Goal: Transaction & Acquisition: Purchase product/service

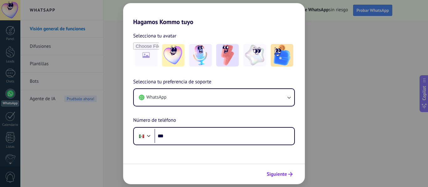
click at [289, 176] on icon "submit" at bounding box center [290, 174] width 4 height 4
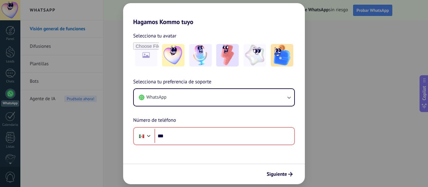
click at [337, 41] on div "Hagamos Kommo tuyo Selecciona tu avatar Selecciona tu preferencia de soporte Wh…" at bounding box center [214, 93] width 428 height 187
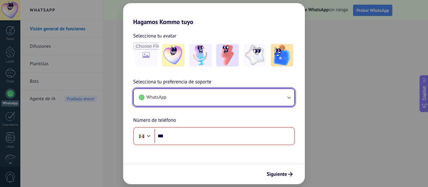
click at [223, 97] on button "WhatsApp" at bounding box center [214, 97] width 160 height 17
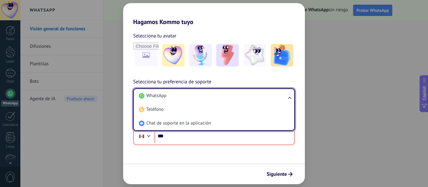
click at [177, 121] on span "Chat de soporte en la aplicación" at bounding box center [178, 124] width 64 height 6
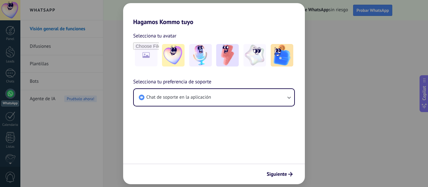
click at [293, 177] on button "Siguiente" at bounding box center [280, 174] width 32 height 11
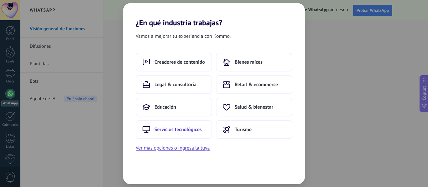
click at [180, 134] on button "Servicios tecnológicos" at bounding box center [174, 130] width 76 height 19
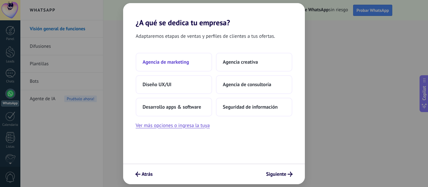
click at [171, 66] on button "Agencia de marketing" at bounding box center [174, 62] width 76 height 19
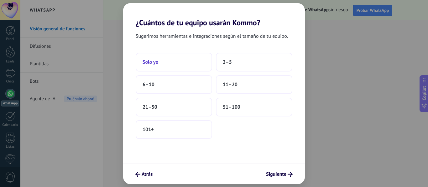
click at [181, 65] on button "Solo yo" at bounding box center [174, 62] width 76 height 19
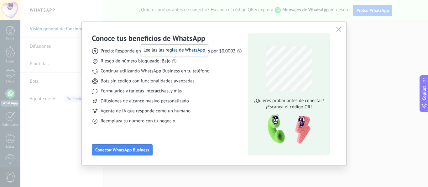
click at [175, 52] on link "las reglas de WhatsApp" at bounding box center [181, 50] width 47 height 6
click at [235, 75] on div "Precio: Responde gratis o inicia nuevas conversaciones por $0.0002 Riesgo de nú…" at bounding box center [167, 83] width 150 height 81
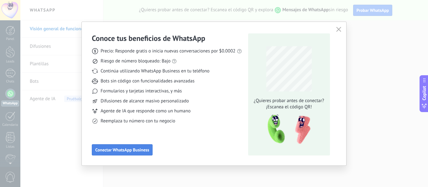
click at [137, 149] on span "Conectar WhatsApp Business" at bounding box center [122, 150] width 54 height 4
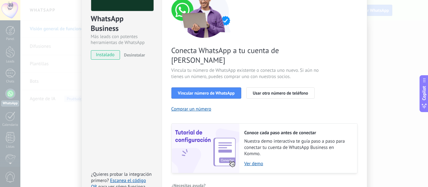
scroll to position [90, 0]
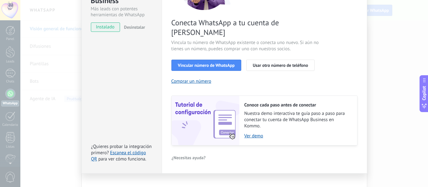
click at [189, 74] on div "Conecta WhatsApp a tu cuenta de Kommo Vincula tu número de WhatsApp existente o…" at bounding box center [264, 53] width 186 height 186
click at [188, 79] on button "Comprar un número" at bounding box center [191, 82] width 40 height 6
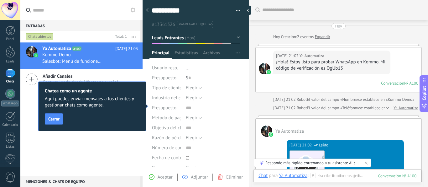
scroll to position [9, 0]
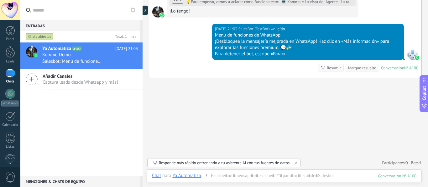
click at [53, 138] on div "Ya Automatiza A100 [DATE] 21:03 Kommo Demo Salesbot: Menú de funciones de Whats…" at bounding box center [81, 110] width 122 height 134
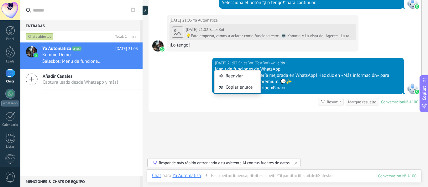
scroll to position [288, 0]
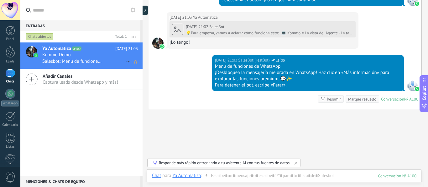
click at [135, 47] on span "[DATE] 21:03" at bounding box center [126, 49] width 23 height 6
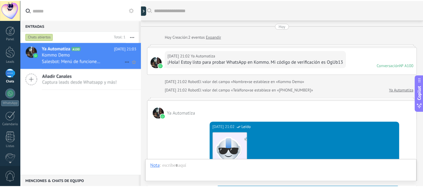
scroll to position [319, 0]
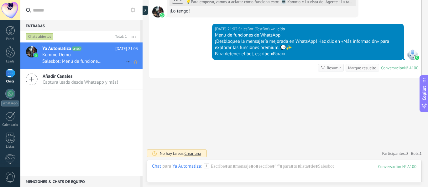
click at [128, 60] on icon at bounding box center [129, 62] width 8 height 8
click at [136, 102] on div at bounding box center [214, 93] width 428 height 187
click at [8, 33] on div at bounding box center [10, 30] width 9 height 9
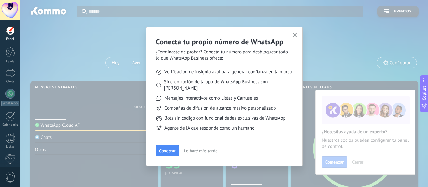
click at [299, 35] on div "Conecta tu propio número de WhatsApp ¿Terminaste de probar? Conecta tu número p…" at bounding box center [224, 96] width 156 height 139
click at [294, 35] on use "button" at bounding box center [294, 35] width 5 height 5
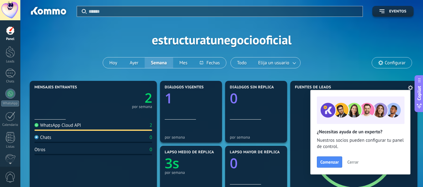
click at [353, 162] on span "Cerrar" at bounding box center [352, 162] width 11 height 4
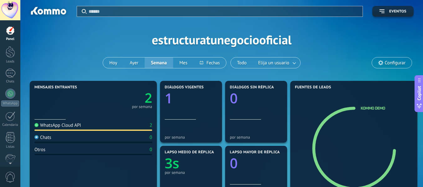
click at [402, 65] on span "Configurar" at bounding box center [395, 62] width 21 height 5
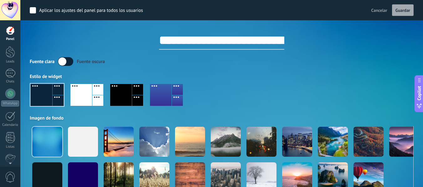
click at [118, 95] on div at bounding box center [121, 95] width 22 height 22
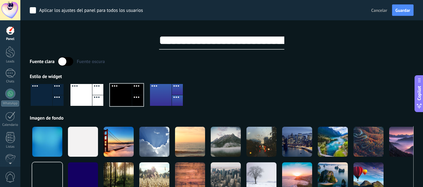
click at [158, 96] on div at bounding box center [161, 95] width 22 height 22
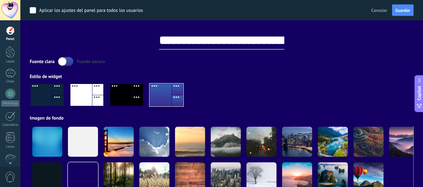
click at [129, 98] on div at bounding box center [121, 95] width 22 height 22
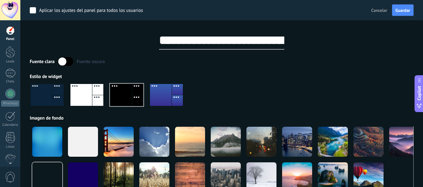
click at [49, 97] on div at bounding box center [42, 95] width 22 height 22
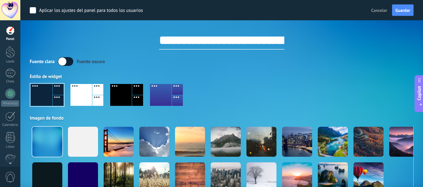
click at [121, 98] on div at bounding box center [121, 95] width 22 height 22
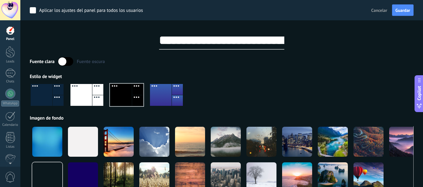
click at [177, 61] on div "Fuente [PERSON_NAME] oscura" at bounding box center [222, 61] width 384 height 9
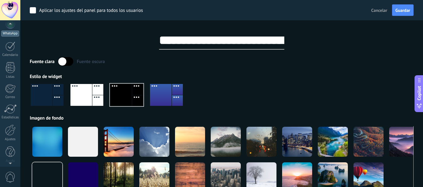
scroll to position [73, 0]
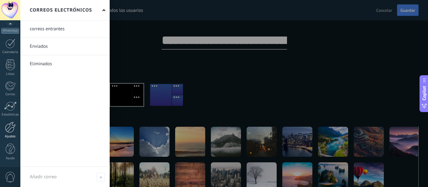
click at [15, 125] on div at bounding box center [10, 127] width 11 height 11
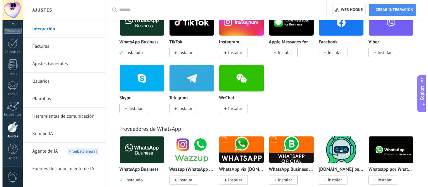
scroll to position [156, 0]
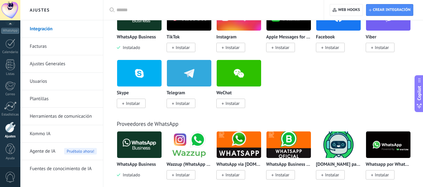
click at [135, 49] on span "Instalado" at bounding box center [130, 48] width 20 height 6
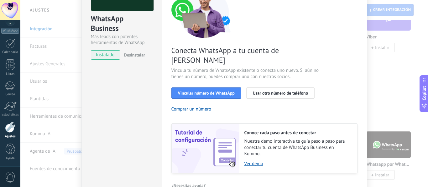
scroll to position [90, 0]
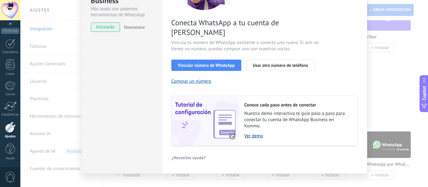
click at [258, 133] on link "Ver demo" at bounding box center [297, 136] width 106 height 6
click at [134, 99] on div "WhatsApp Business Más leads con potentes herramientas de WhatsApp instalado Des…" at bounding box center [121, 52] width 80 height 244
click at [39, 45] on div "WhatsApp Business Más leads con potentes herramientas de WhatsApp instalado Des…" at bounding box center [223, 93] width 407 height 187
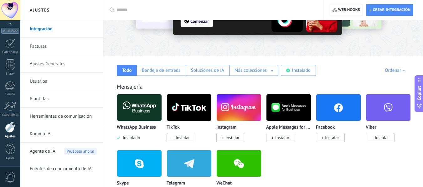
scroll to position [63, 0]
